Goal: Task Accomplishment & Management: Use online tool/utility

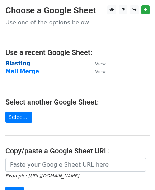
click at [16, 61] on strong "Blasting" at bounding box center [17, 63] width 25 height 6
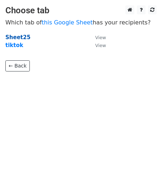
click at [17, 35] on strong "Sheet25" at bounding box center [17, 37] width 25 height 6
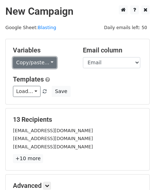
click at [39, 66] on link "Copy/paste..." at bounding box center [35, 62] width 44 height 11
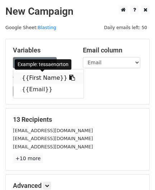
click at [47, 76] on link "{{First Name}}" at bounding box center [48, 77] width 70 height 11
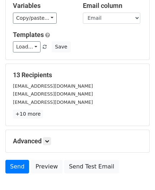
scroll to position [89, 0]
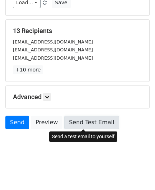
click at [88, 120] on link "Send Test Email" at bounding box center [91, 122] width 54 height 14
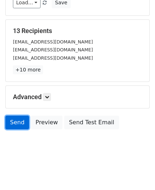
click at [20, 122] on link "Send" at bounding box center [17, 122] width 24 height 14
